Goal: Information Seeking & Learning: Learn about a topic

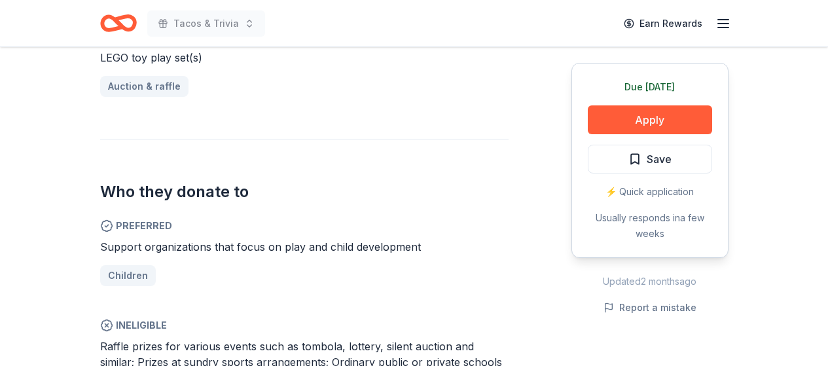
scroll to position [589, 0]
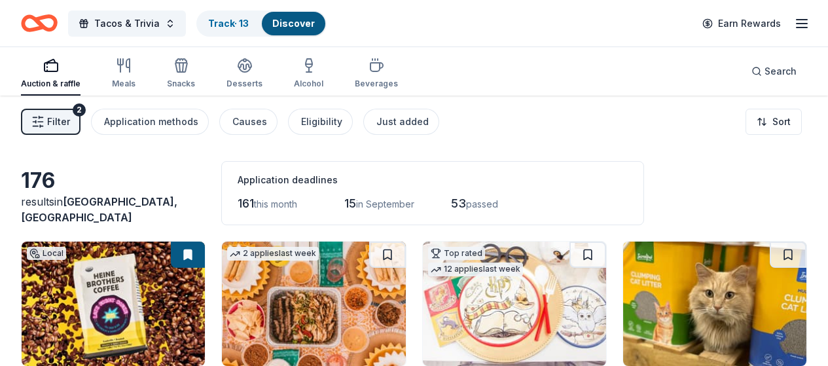
click at [70, 122] on span "Filter" at bounding box center [58, 122] width 23 height 16
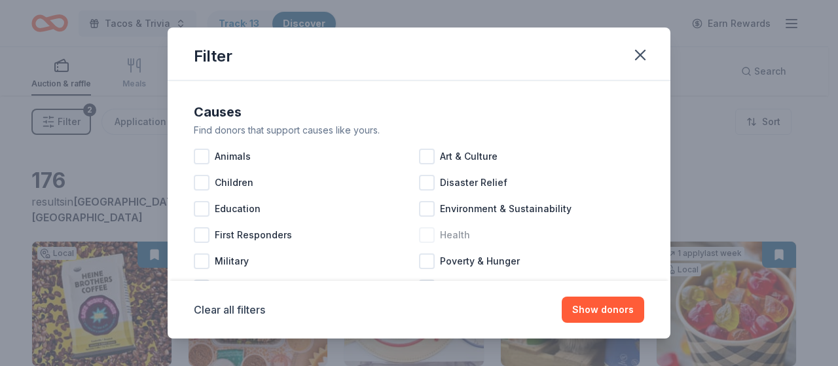
click at [422, 234] on div at bounding box center [427, 235] width 16 height 16
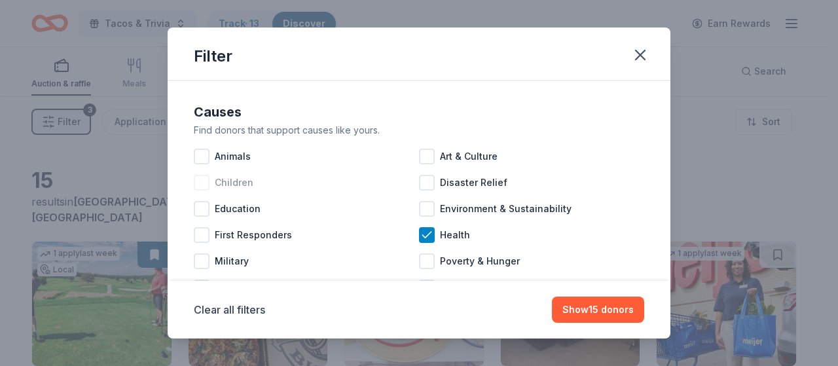
click at [202, 181] on div at bounding box center [202, 183] width 16 height 16
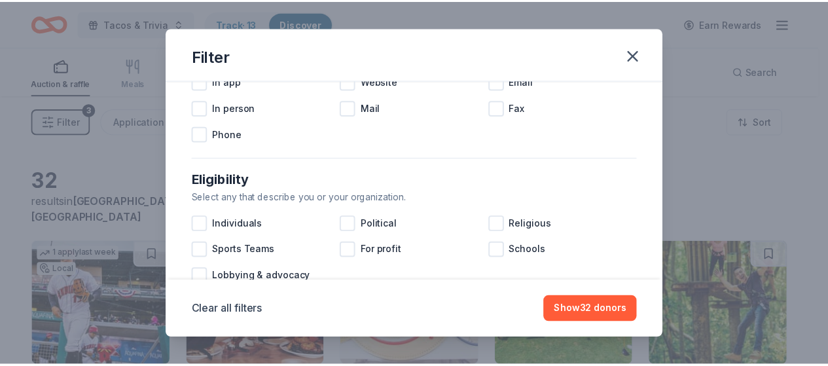
scroll to position [327, 0]
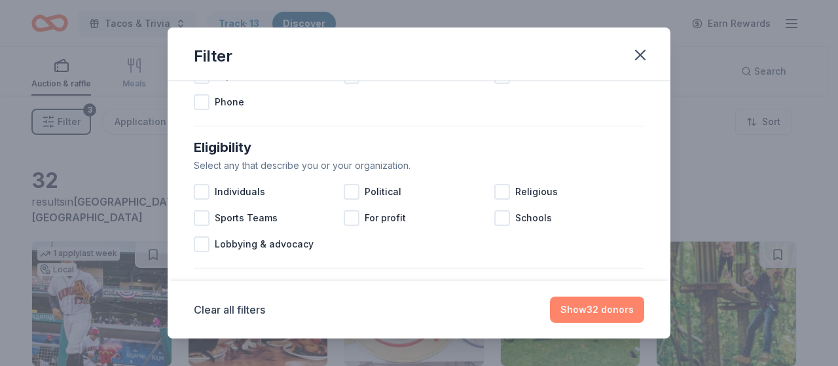
click at [587, 310] on button "Show 32 donors" at bounding box center [597, 309] width 94 height 26
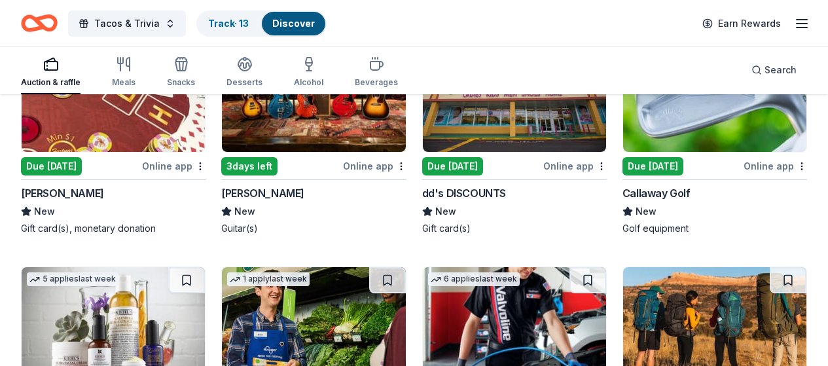
scroll to position [893, 0]
